Goal: Entertainment & Leisure: Browse casually

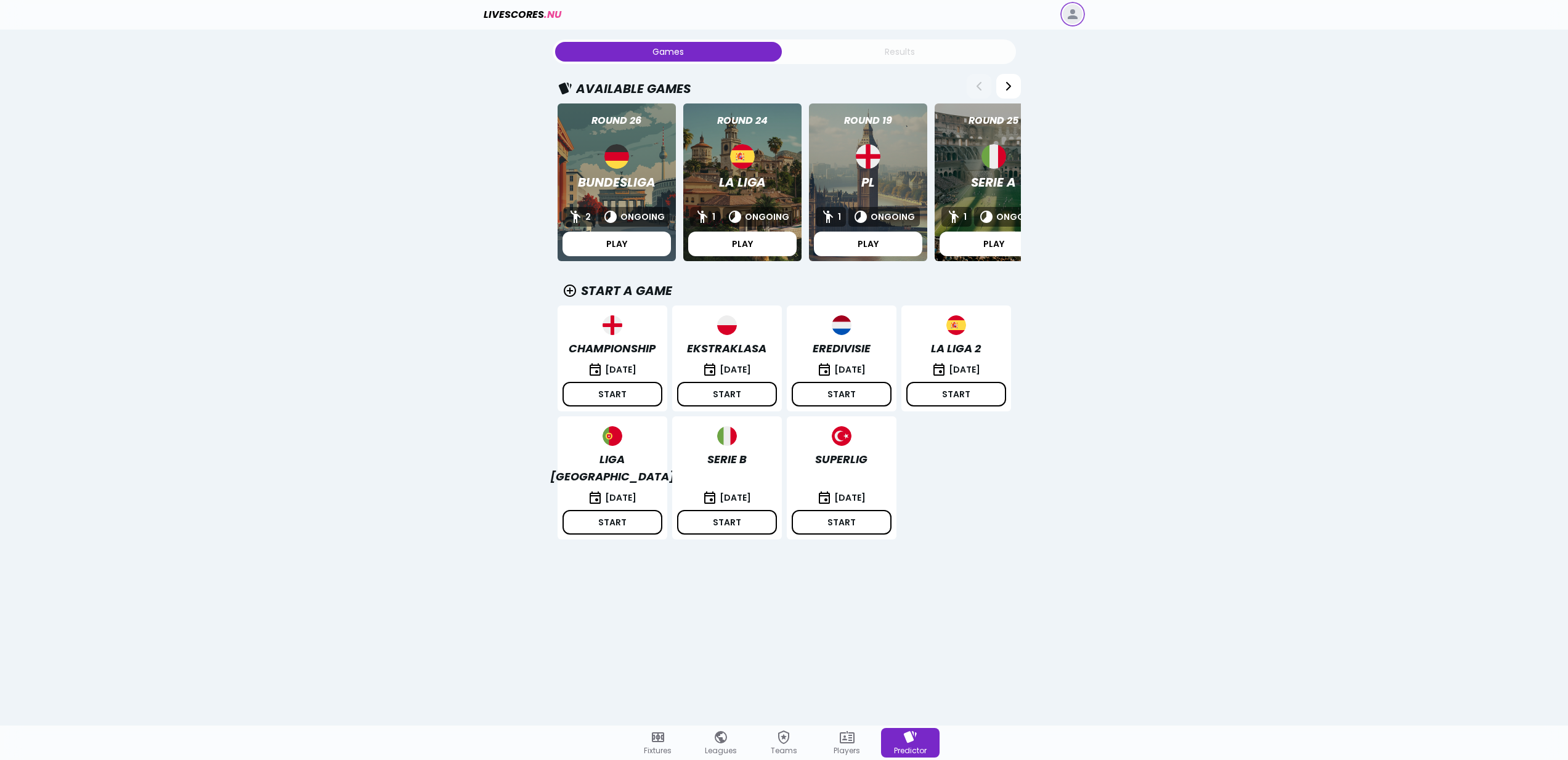
click at [1069, 13] on icon "Log in" at bounding box center [1072, 14] width 15 height 15
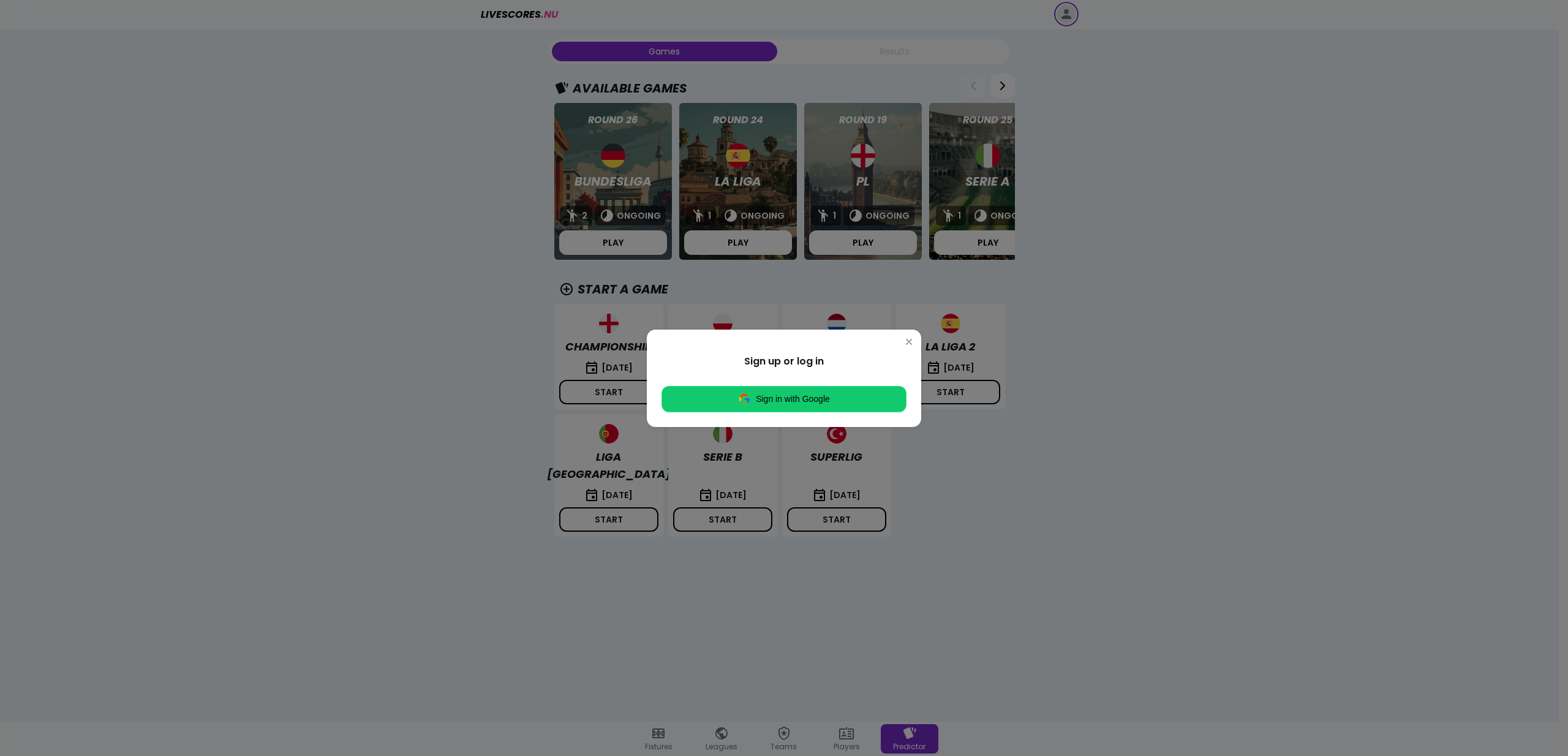
click at [789, 397] on button "Sign in with Google" at bounding box center [784, 399] width 245 height 26
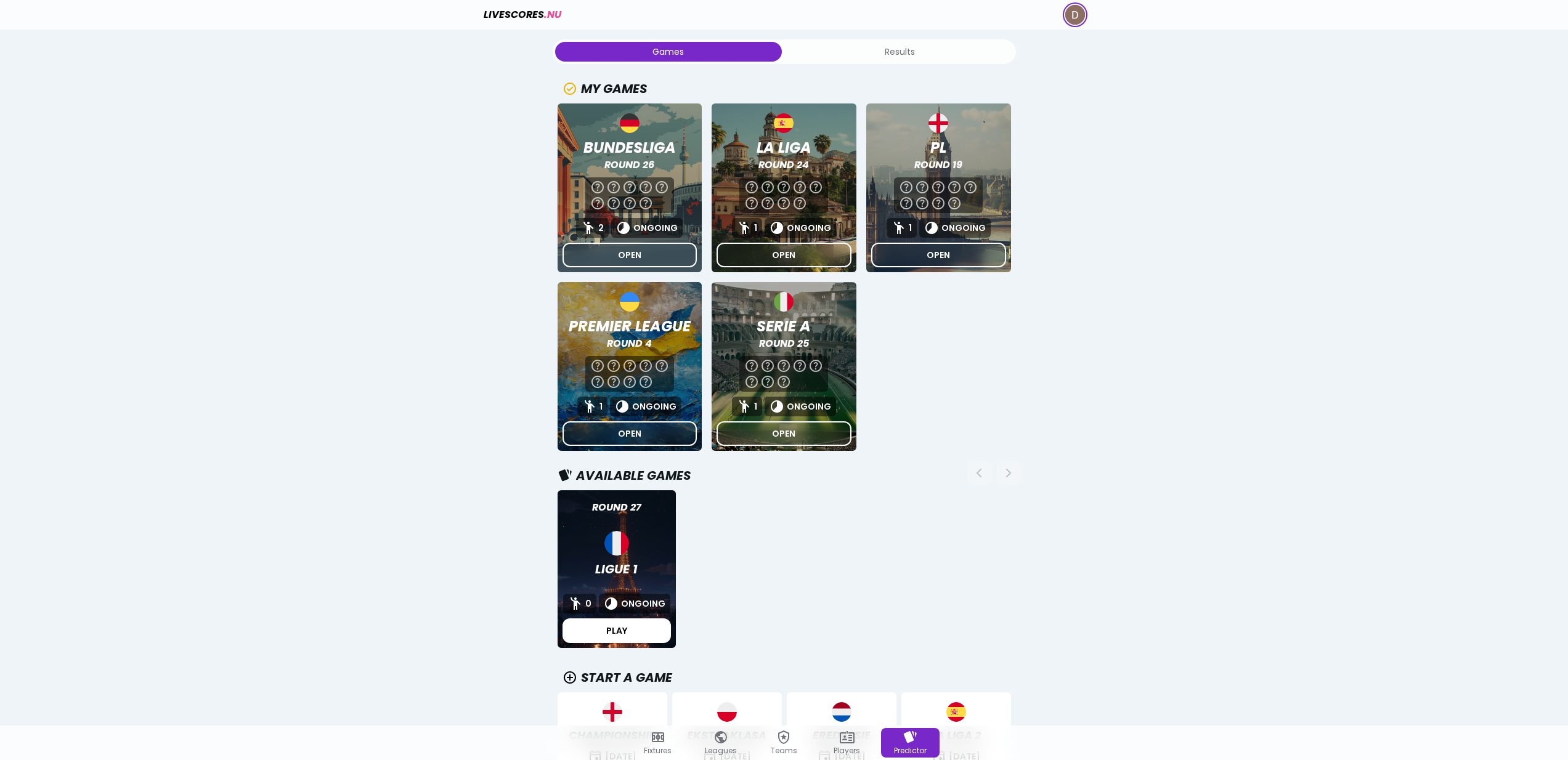
click at [881, 49] on button "Results" at bounding box center [900, 52] width 226 height 20
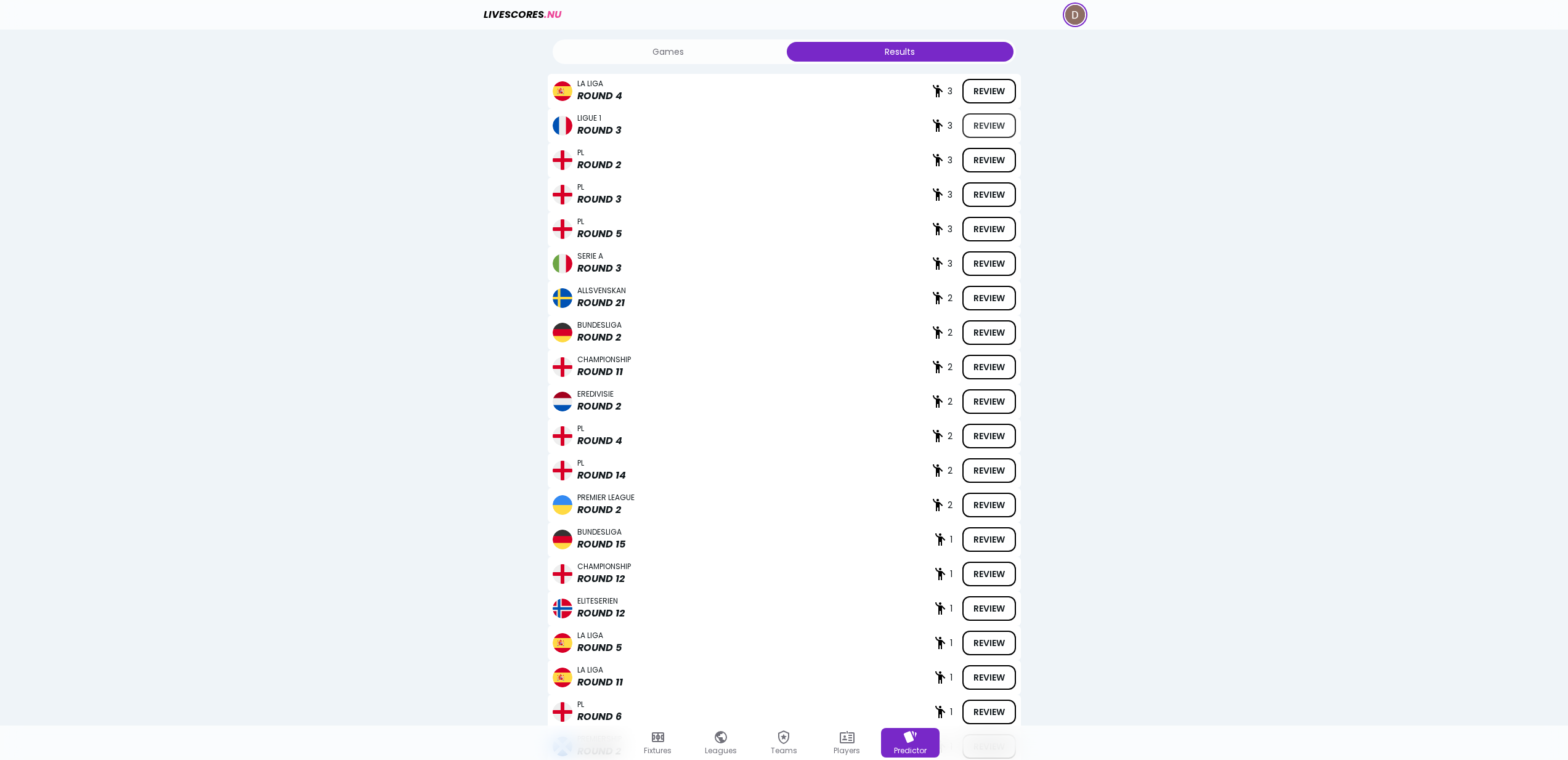
click at [983, 129] on span "Review" at bounding box center [989, 125] width 32 height 13
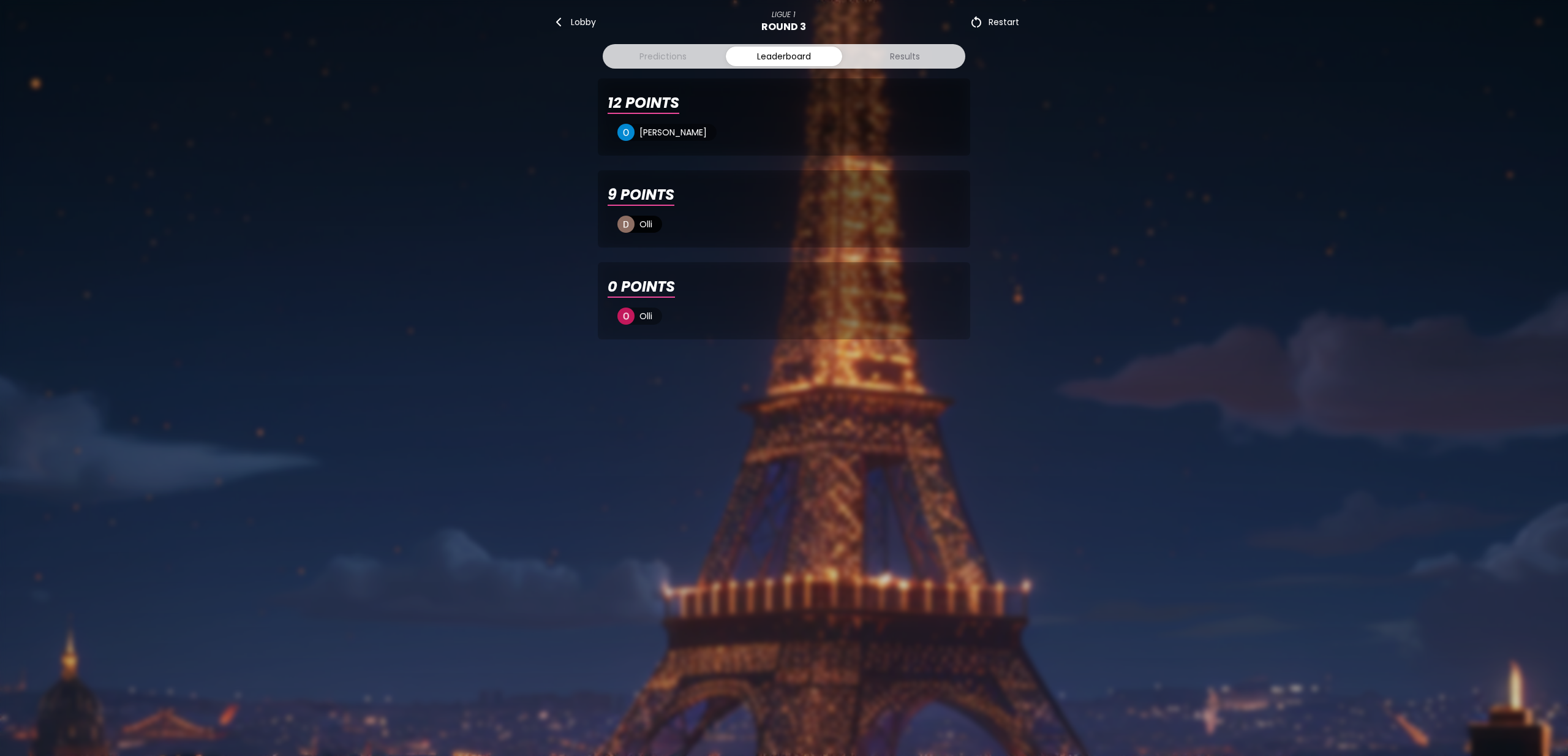
click at [666, 56] on div "Predictions" at bounding box center [663, 57] width 47 height 13
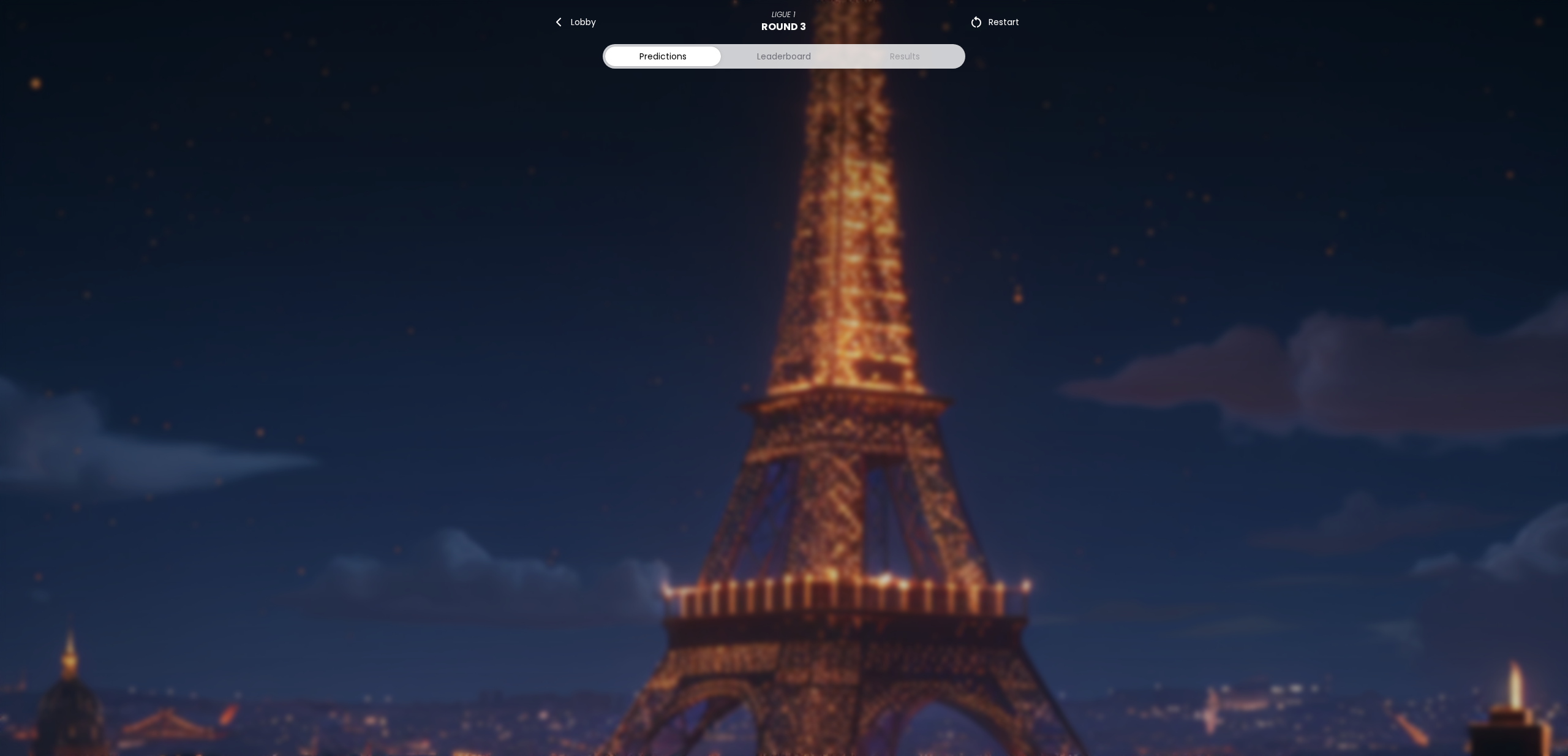
click at [916, 57] on div "Results" at bounding box center [904, 57] width 30 height 13
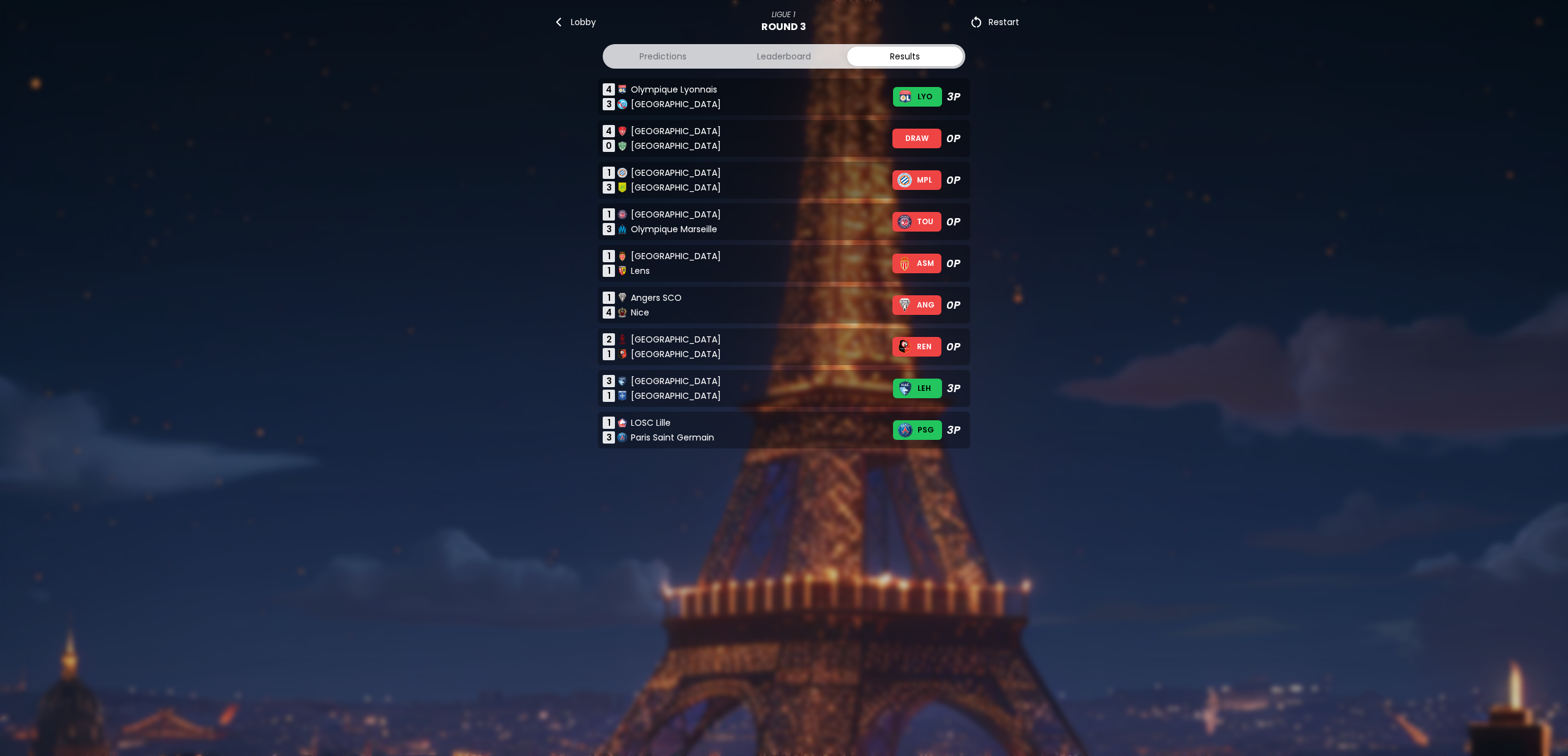
click at [927, 346] on span "REN" at bounding box center [924, 346] width 14 height 10
